Goal: Check status

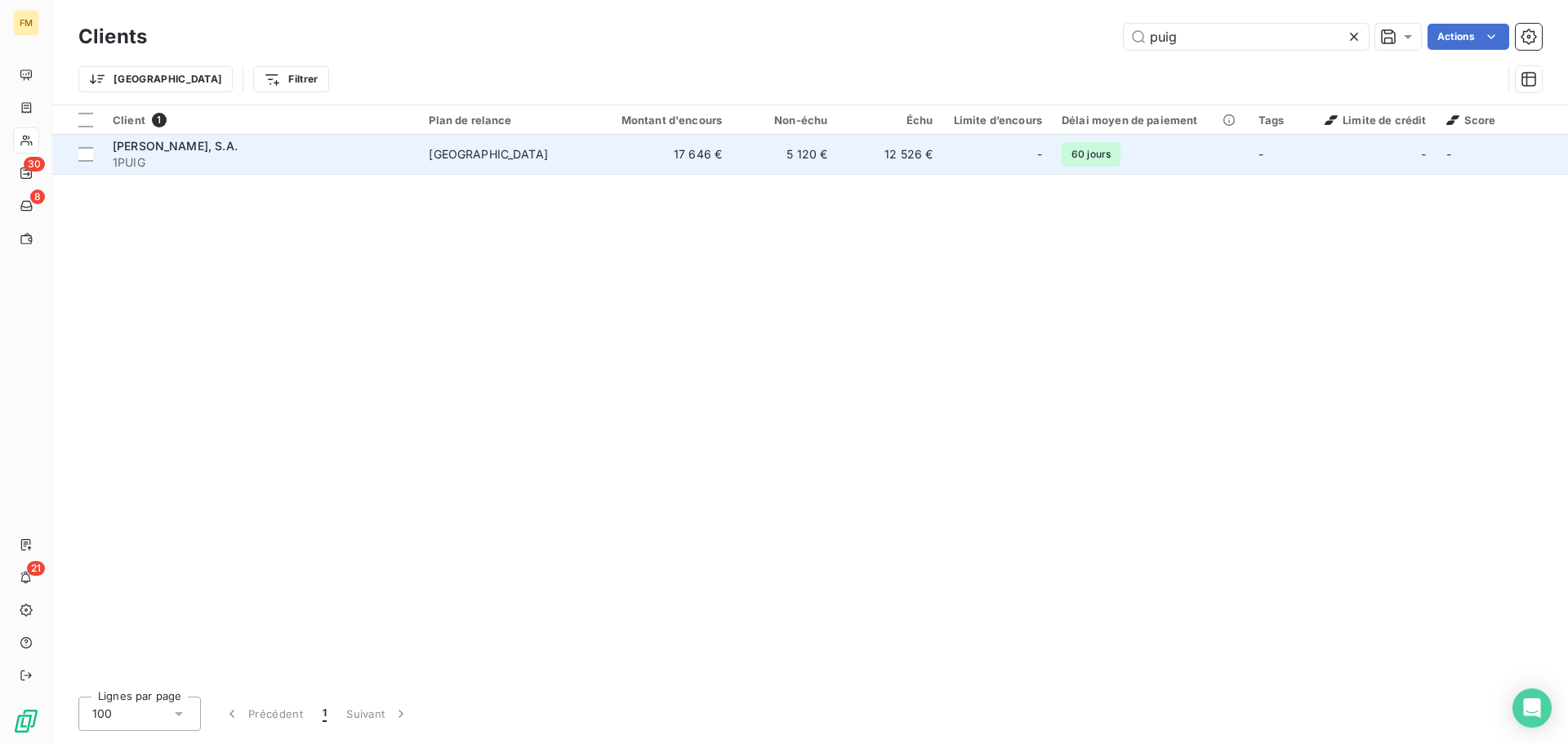
click at [245, 166] on span "1PUIG" at bounding box center [260, 163] width 297 height 17
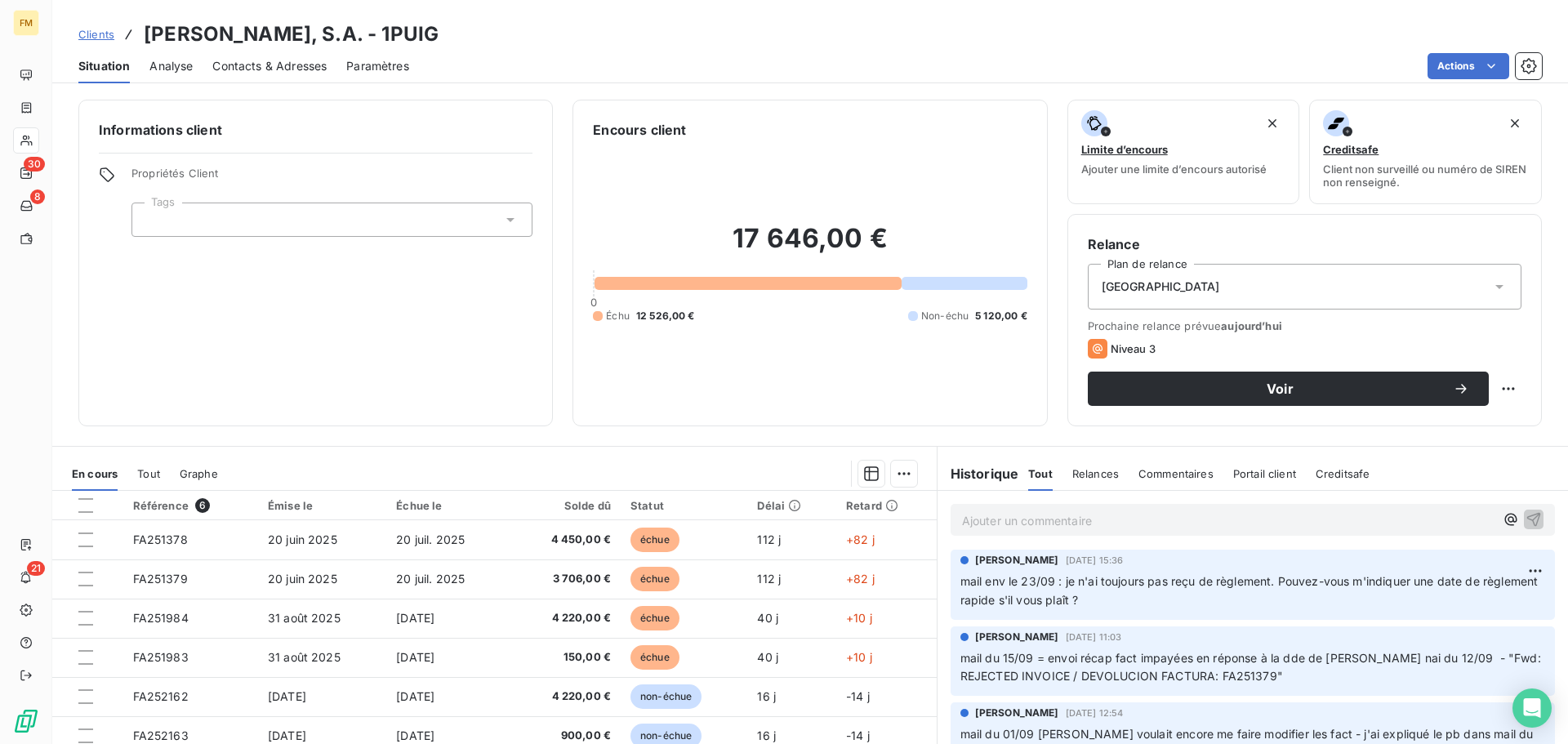
scroll to position [326, 0]
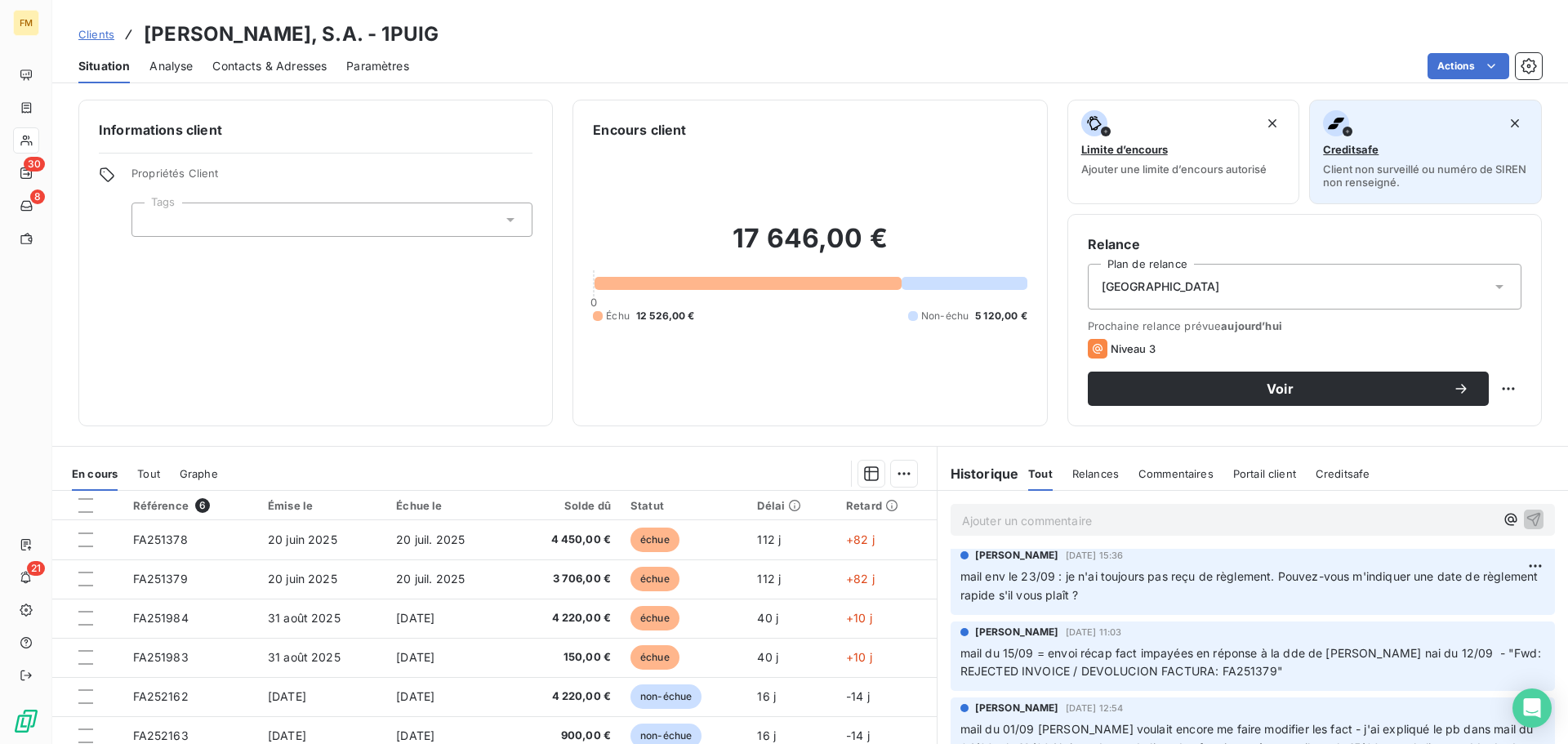
click at [1340, 151] on span "Creditsafe" at bounding box center [1351, 150] width 56 height 13
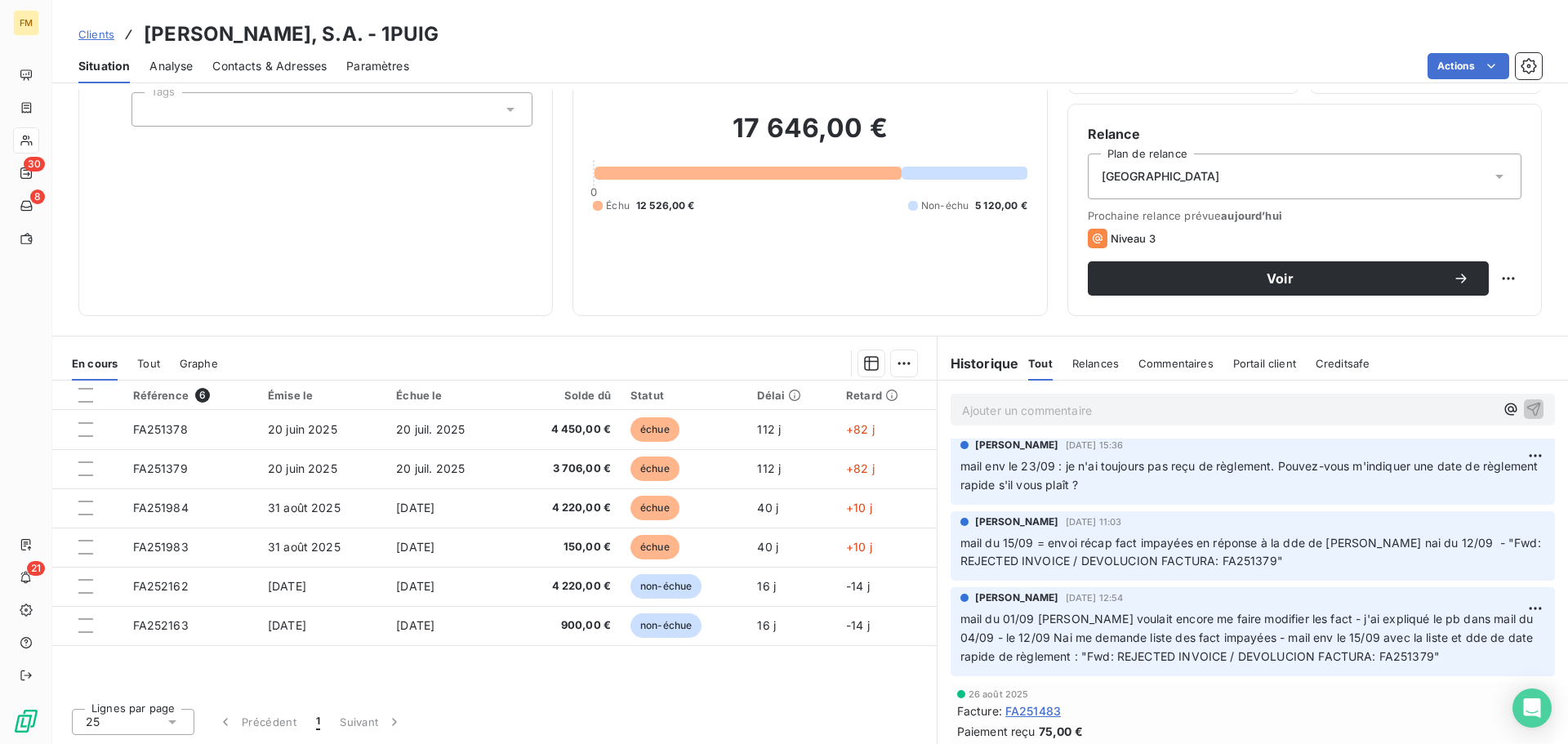
scroll to position [490, 0]
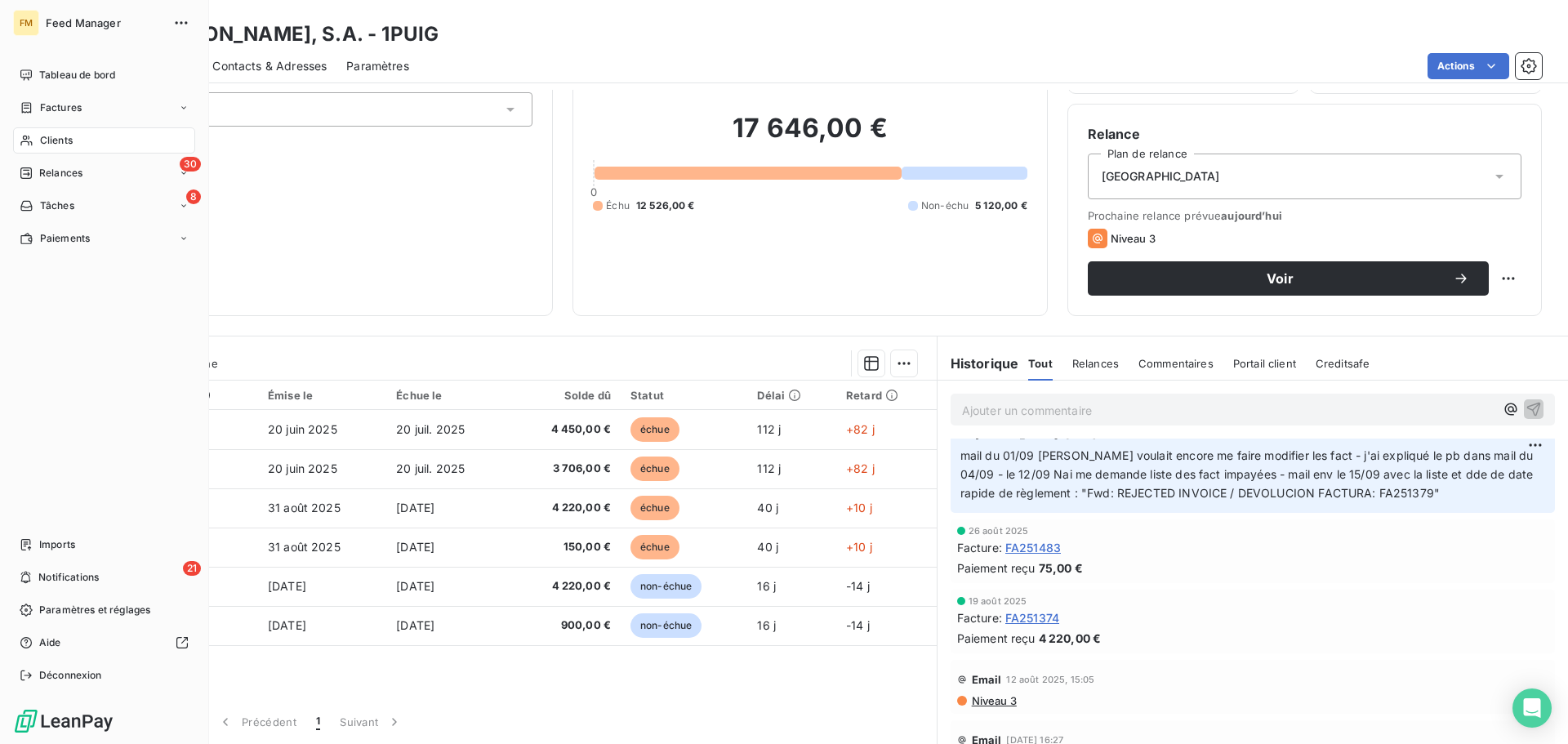
click at [30, 151] on div "Clients" at bounding box center [104, 140] width 182 height 26
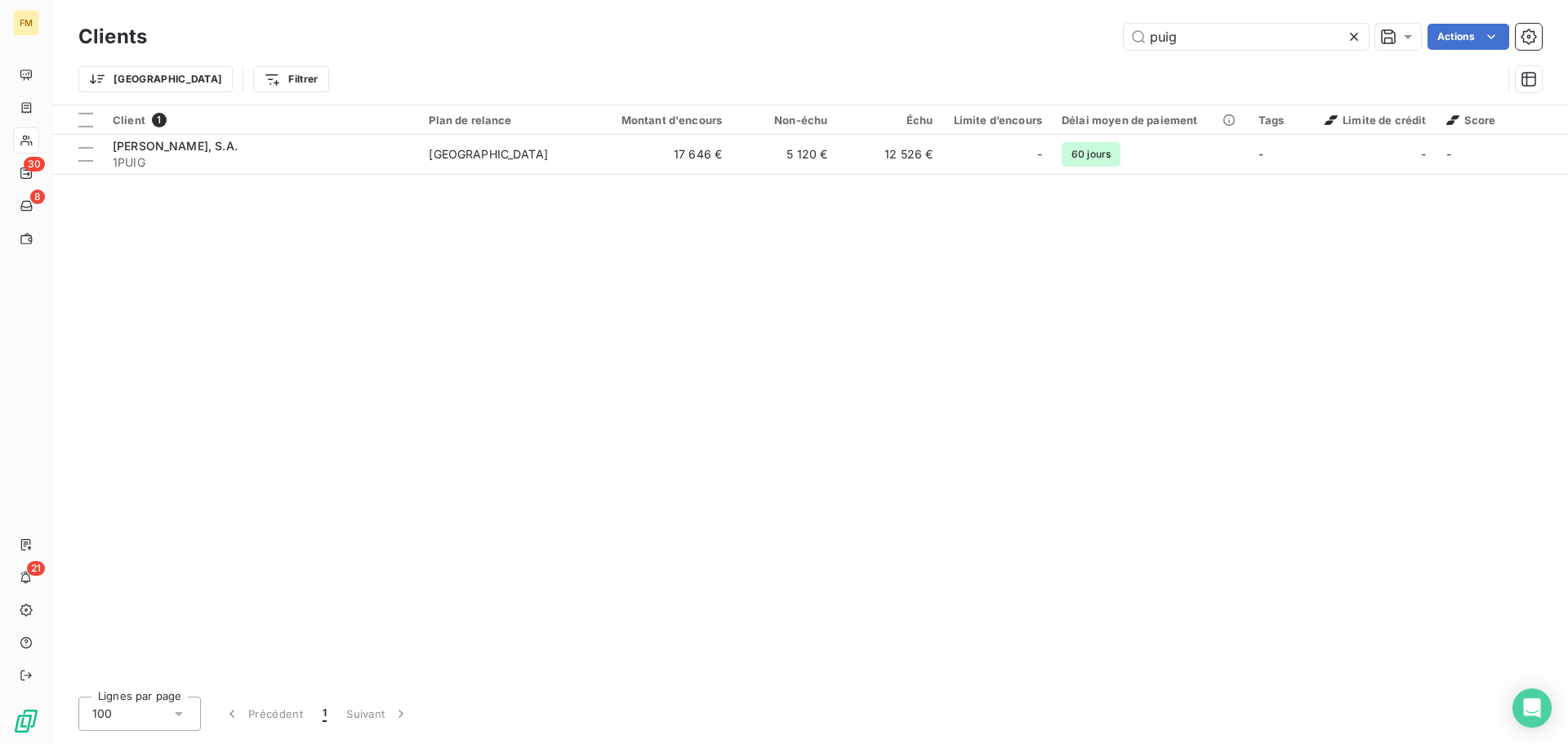
drag, startPoint x: 955, startPoint y: 54, endPoint x: 843, endPoint y: 68, distance: 112.9
click at [870, 68] on div "Clients puig Actions Trier Filtrer" at bounding box center [810, 61] width 1464 height 85
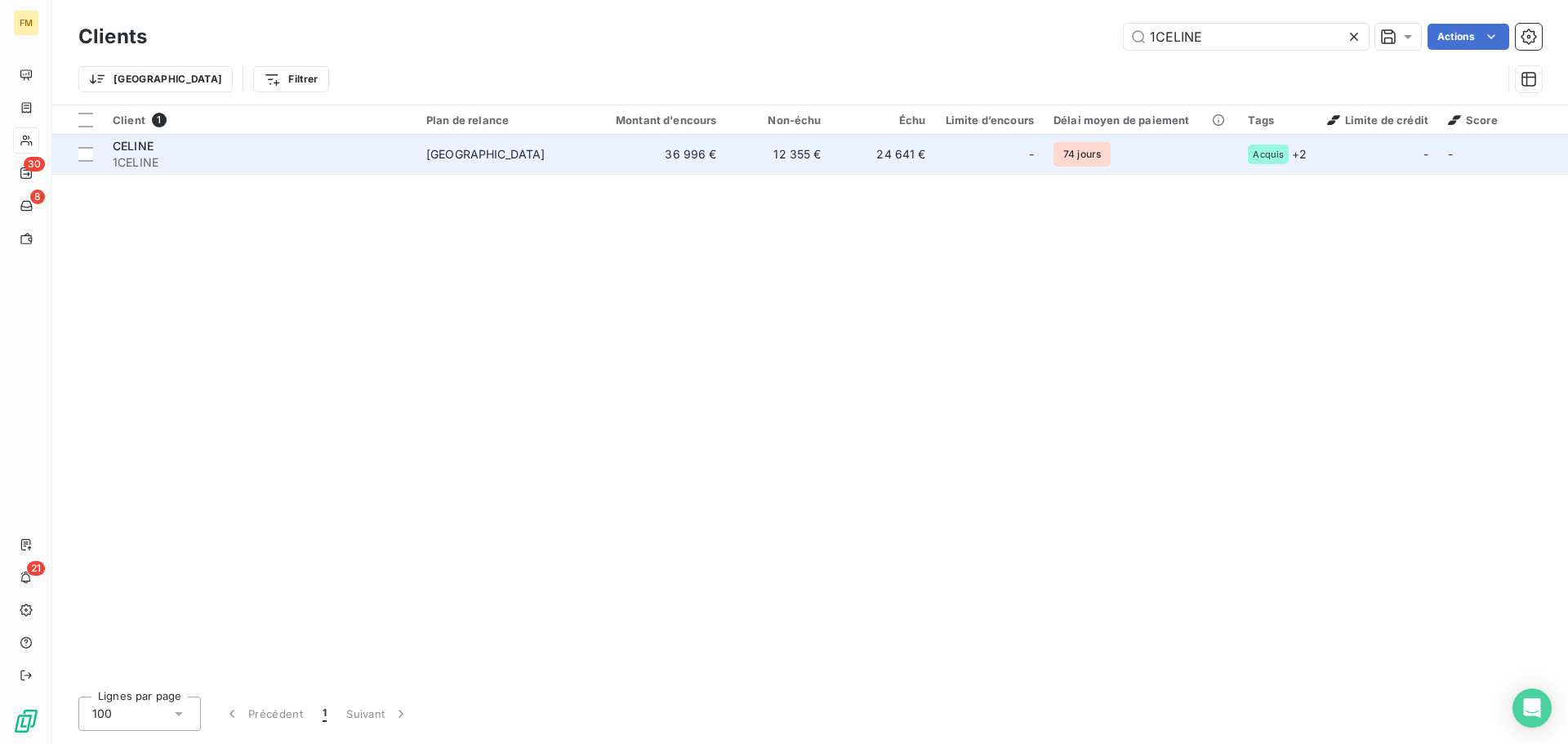
type input "1CELINE"
click at [620, 171] on td "36 996 €" at bounding box center [657, 154] width 140 height 39
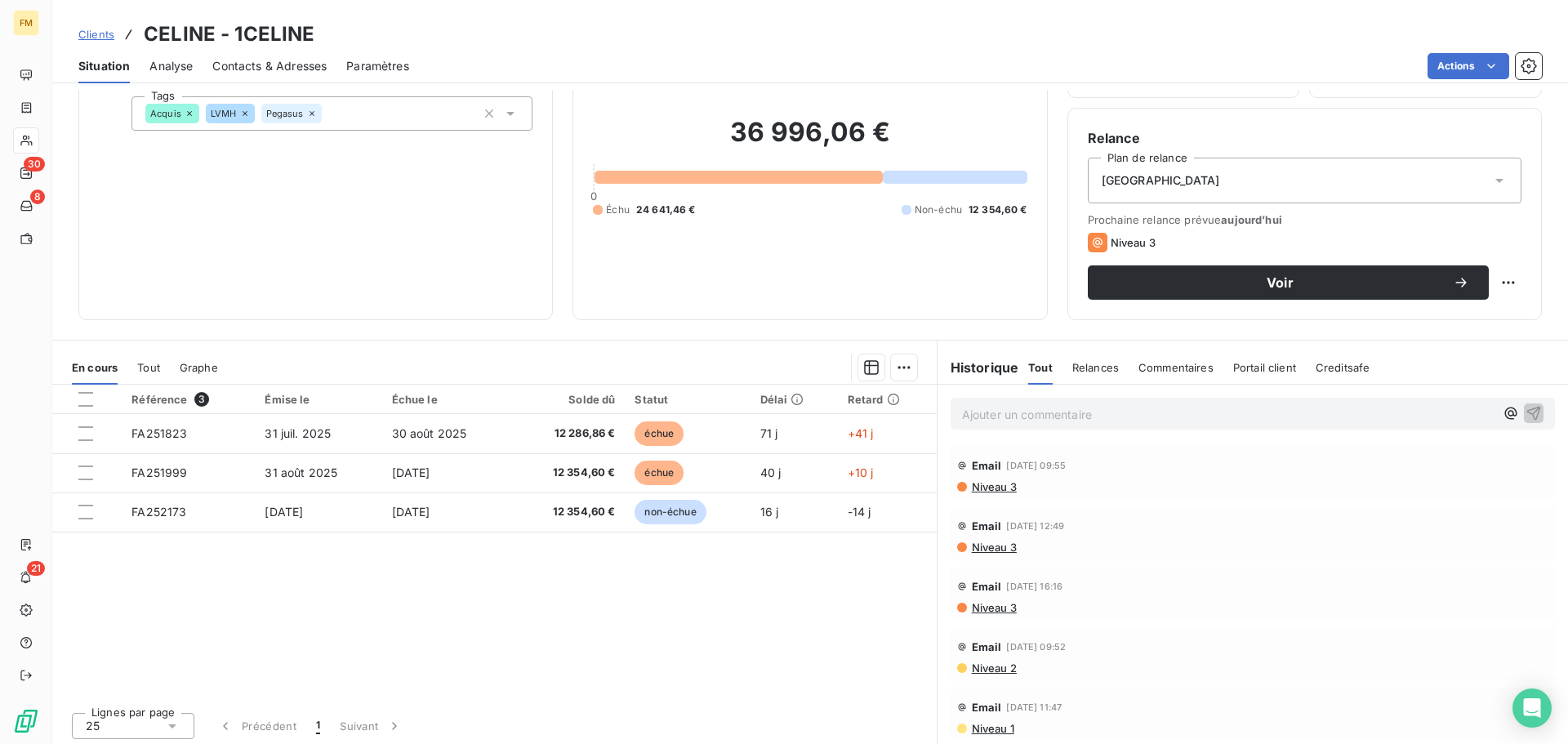
scroll to position [111, 0]
